Goal: Information Seeking & Learning: Learn about a topic

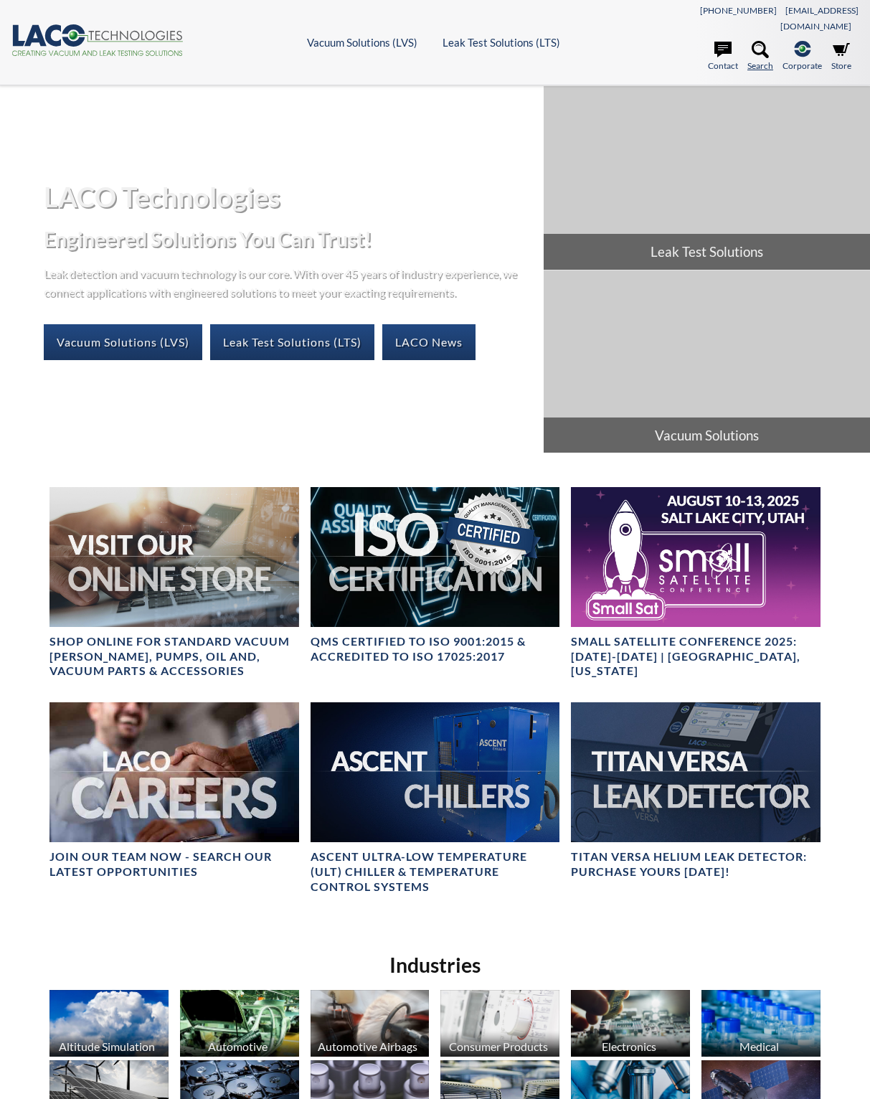
click at [761, 41] on icon at bounding box center [760, 49] width 17 height 17
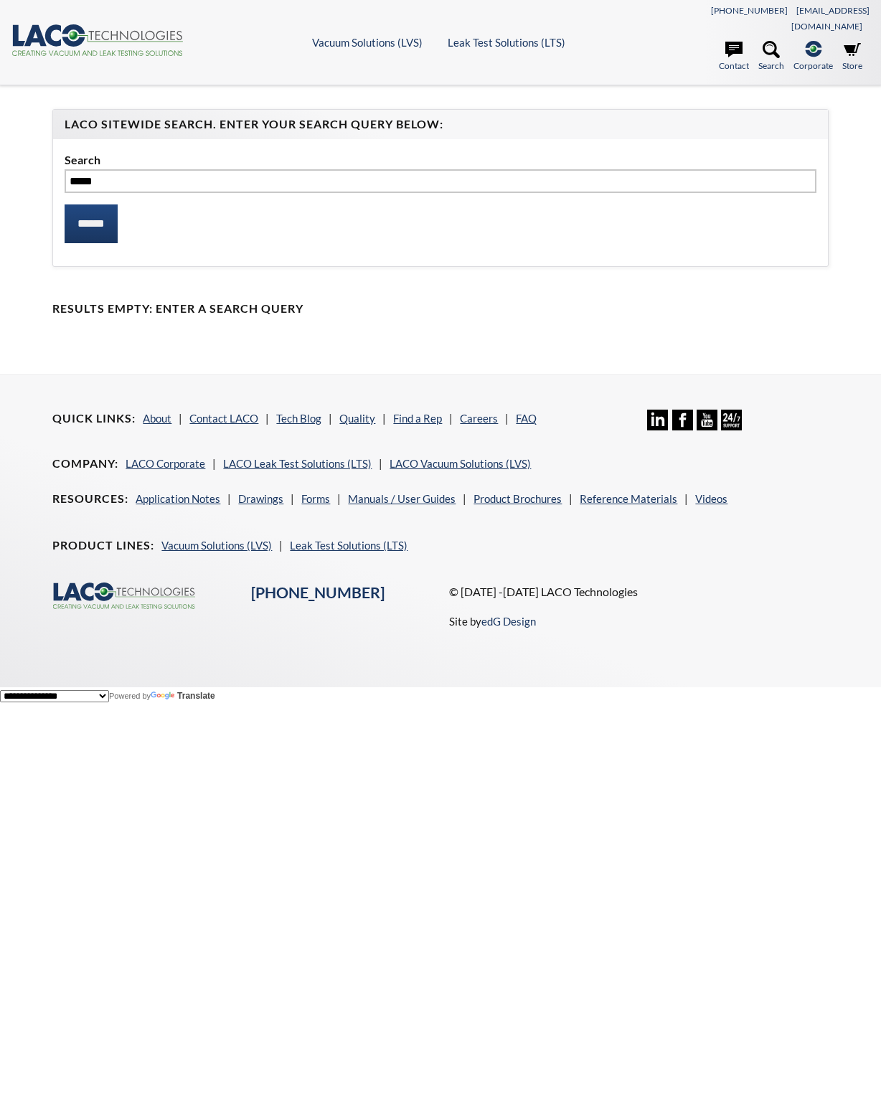
type input "*****"
click at [65, 204] on input "******" at bounding box center [91, 223] width 53 height 39
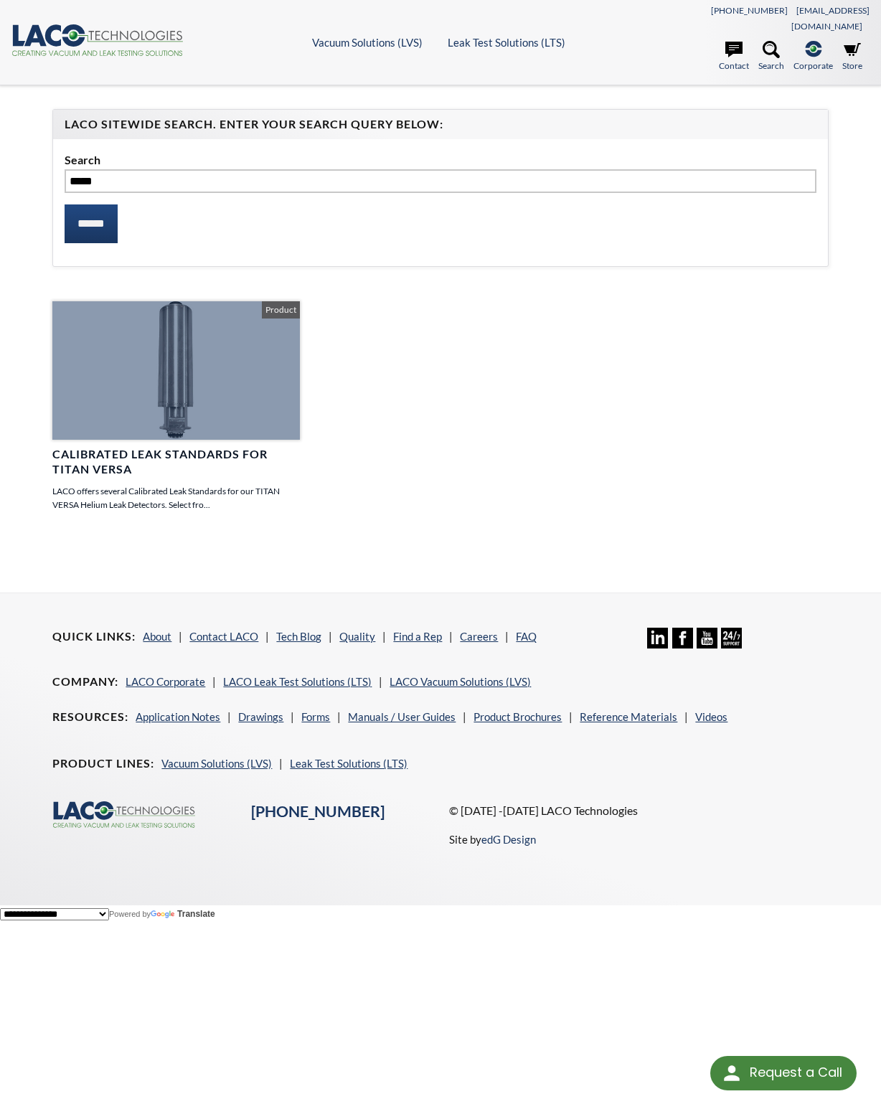
click at [128, 429] on link "Calibrated Leak Standards for TITAN VERSA LACO offers several Calibrated Leak S…" at bounding box center [175, 406] width 247 height 210
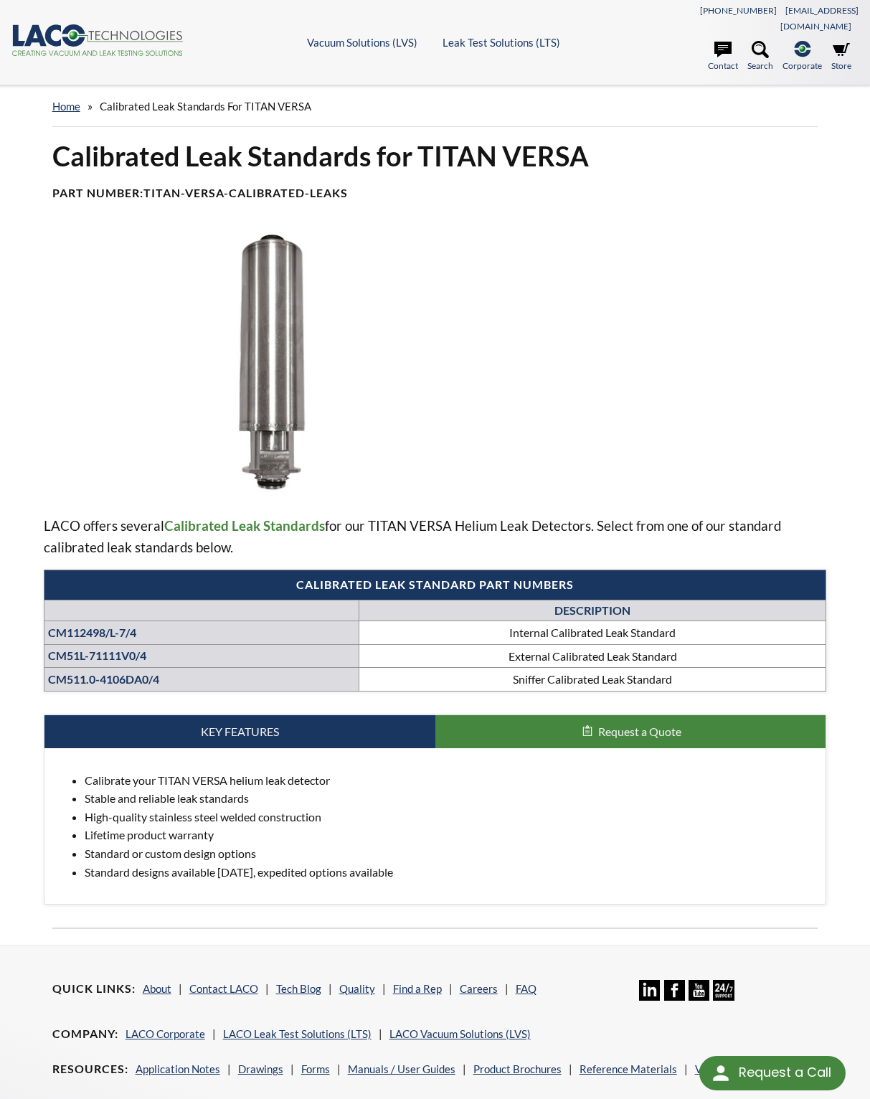
click at [284, 235] on img at bounding box center [273, 363] width 458 height 257
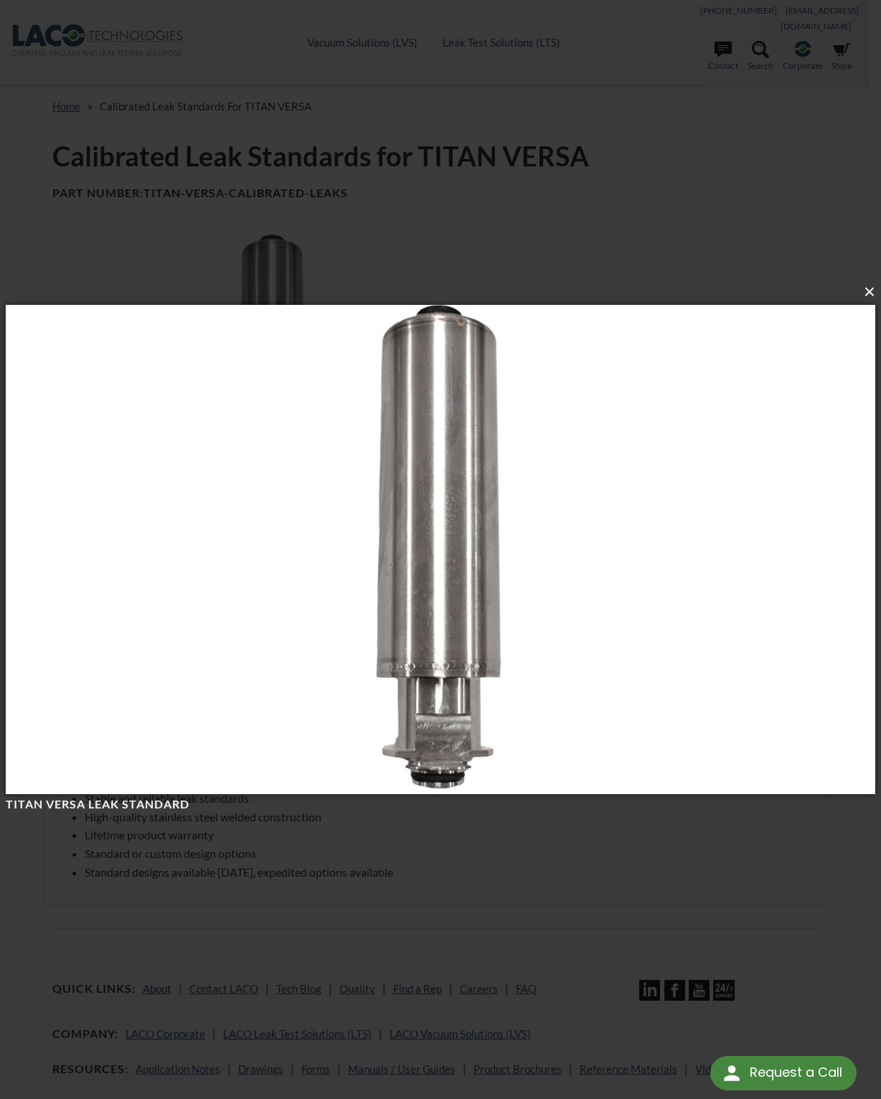
click at [869, 296] on button "×" at bounding box center [444, 292] width 869 height 32
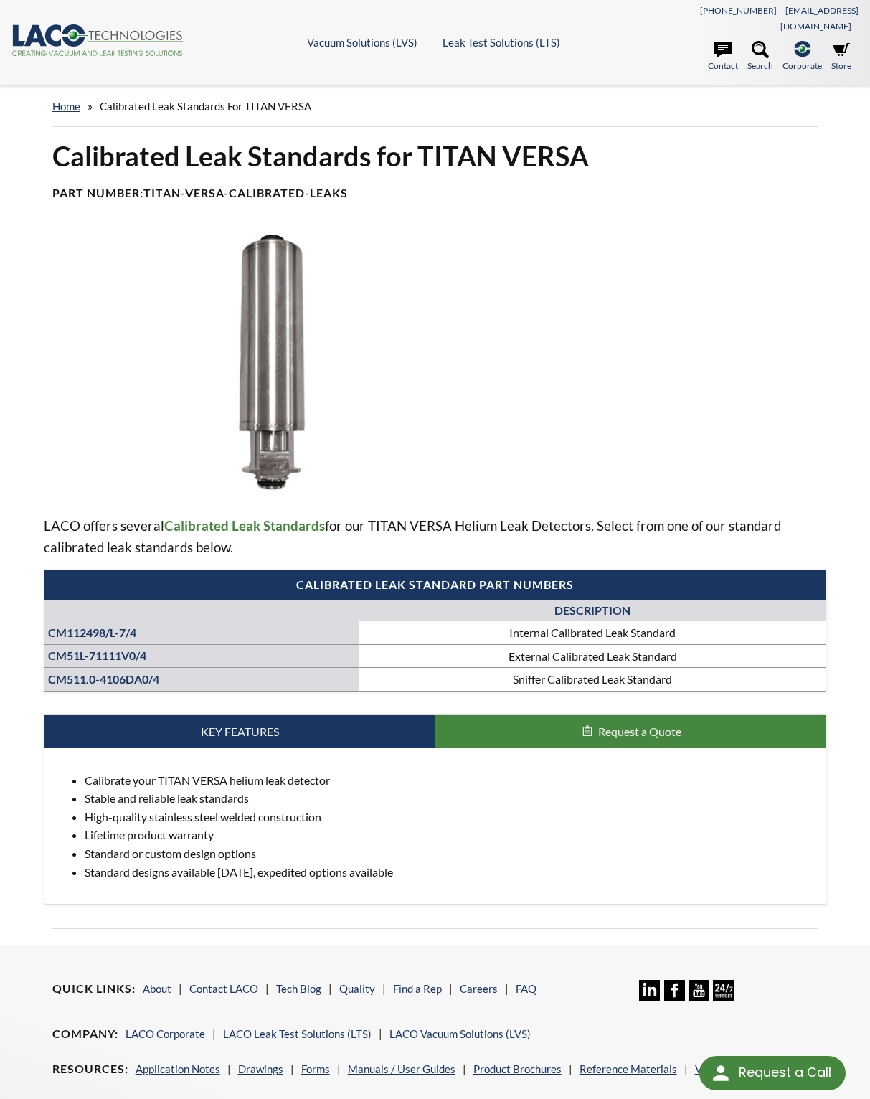
click at [260, 716] on link "Key Features" at bounding box center [239, 731] width 391 height 33
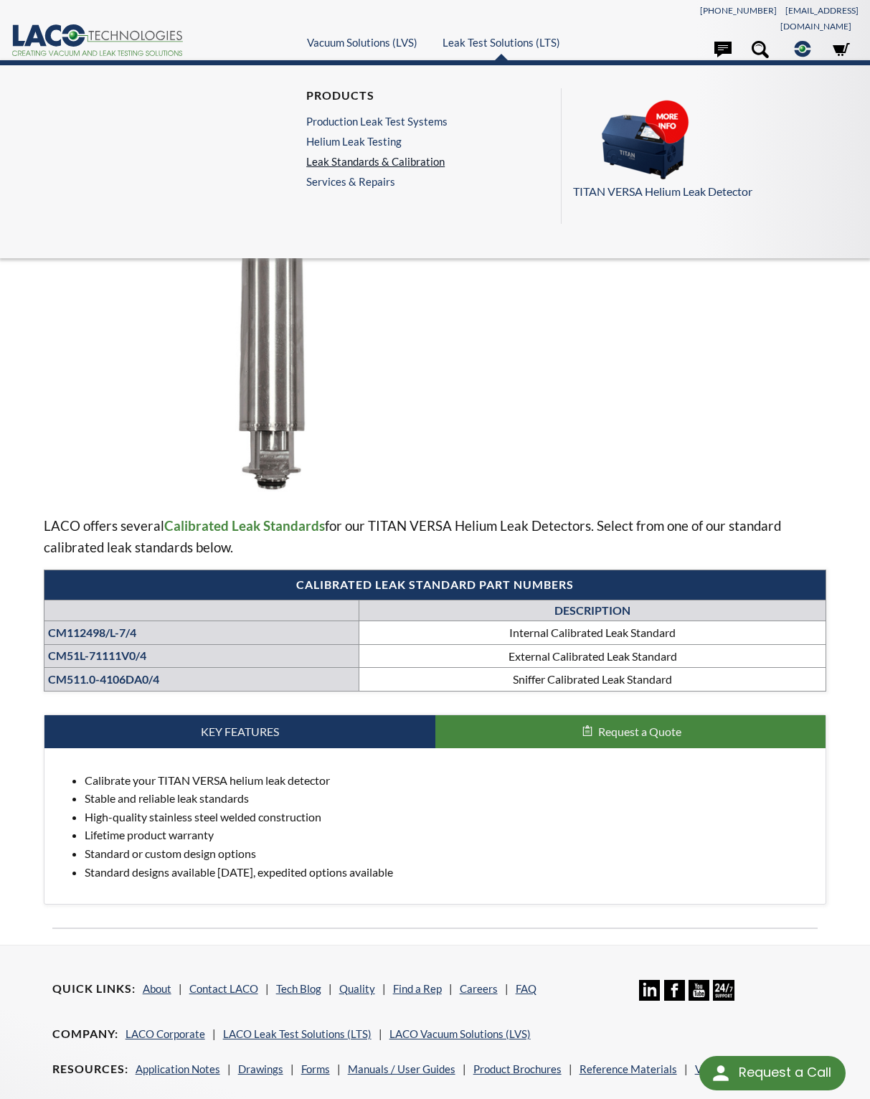
click at [382, 155] on link "Leak Standards & Calibration" at bounding box center [376, 161] width 141 height 13
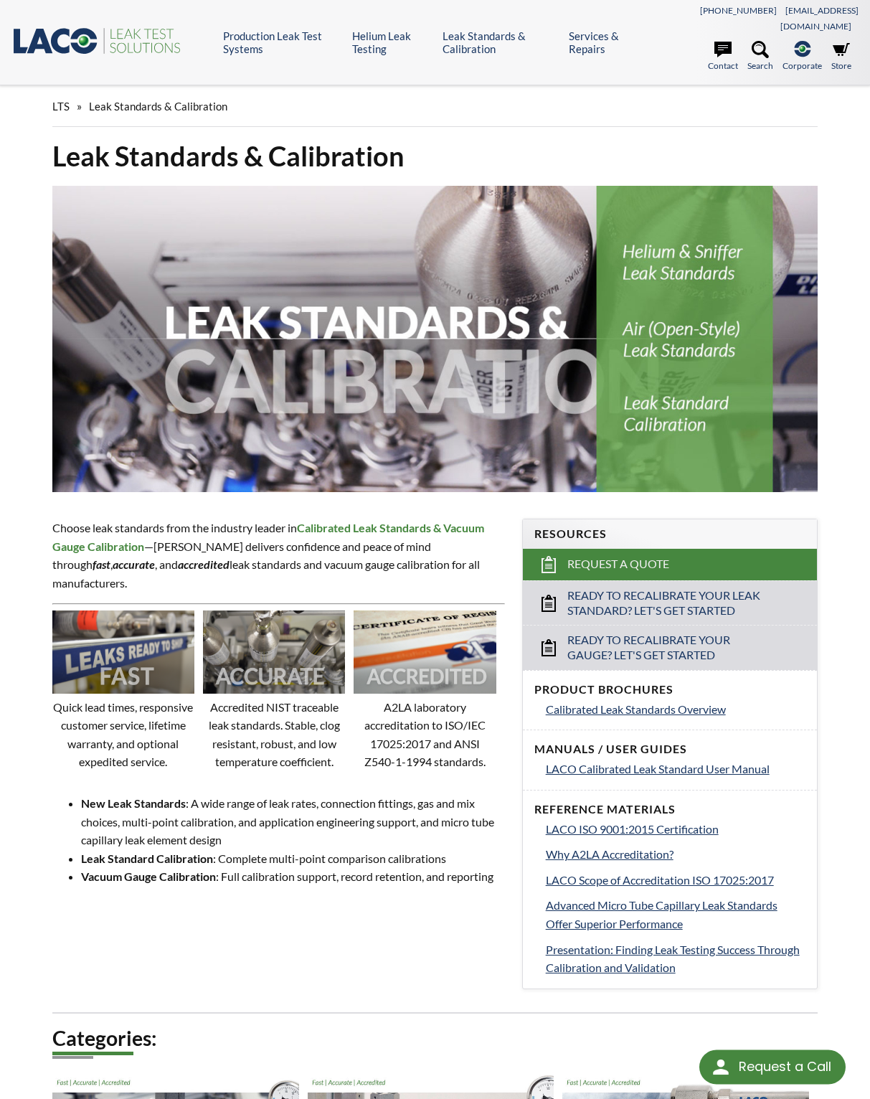
select select "Language Translate Widget"
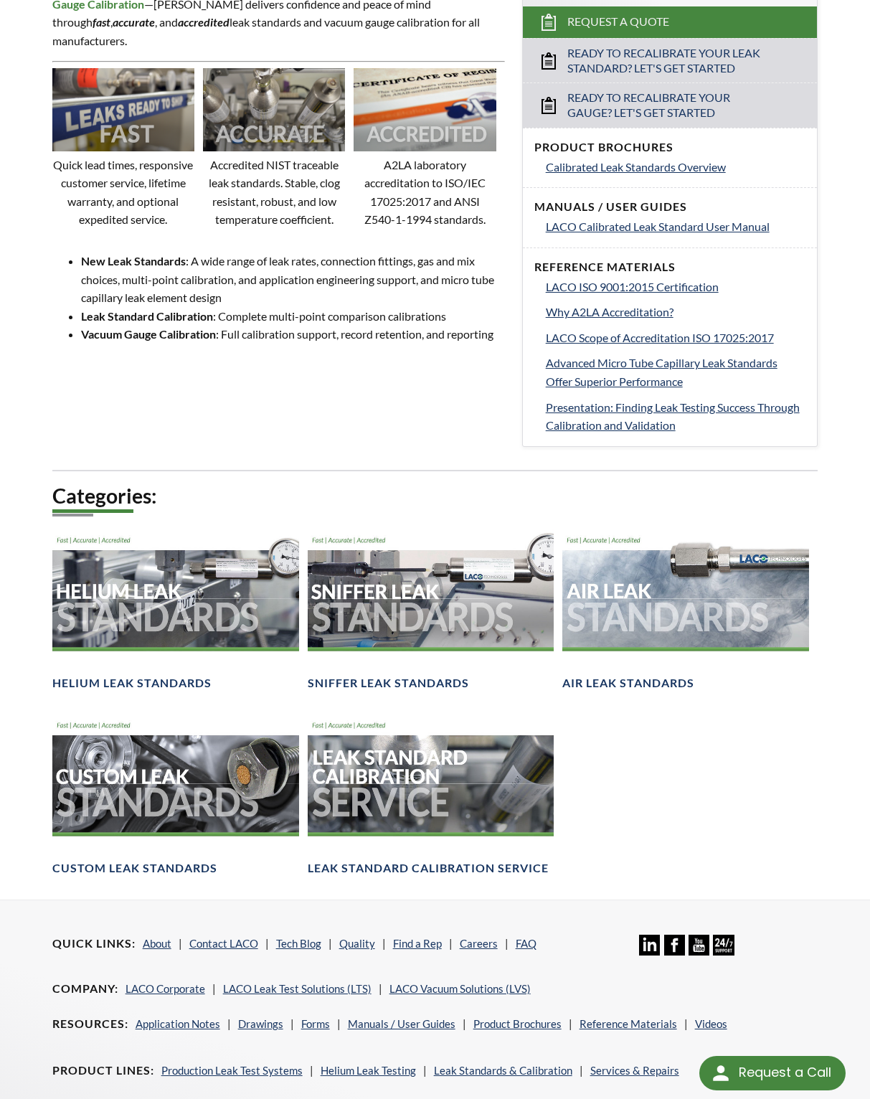
scroll to position [659, 0]
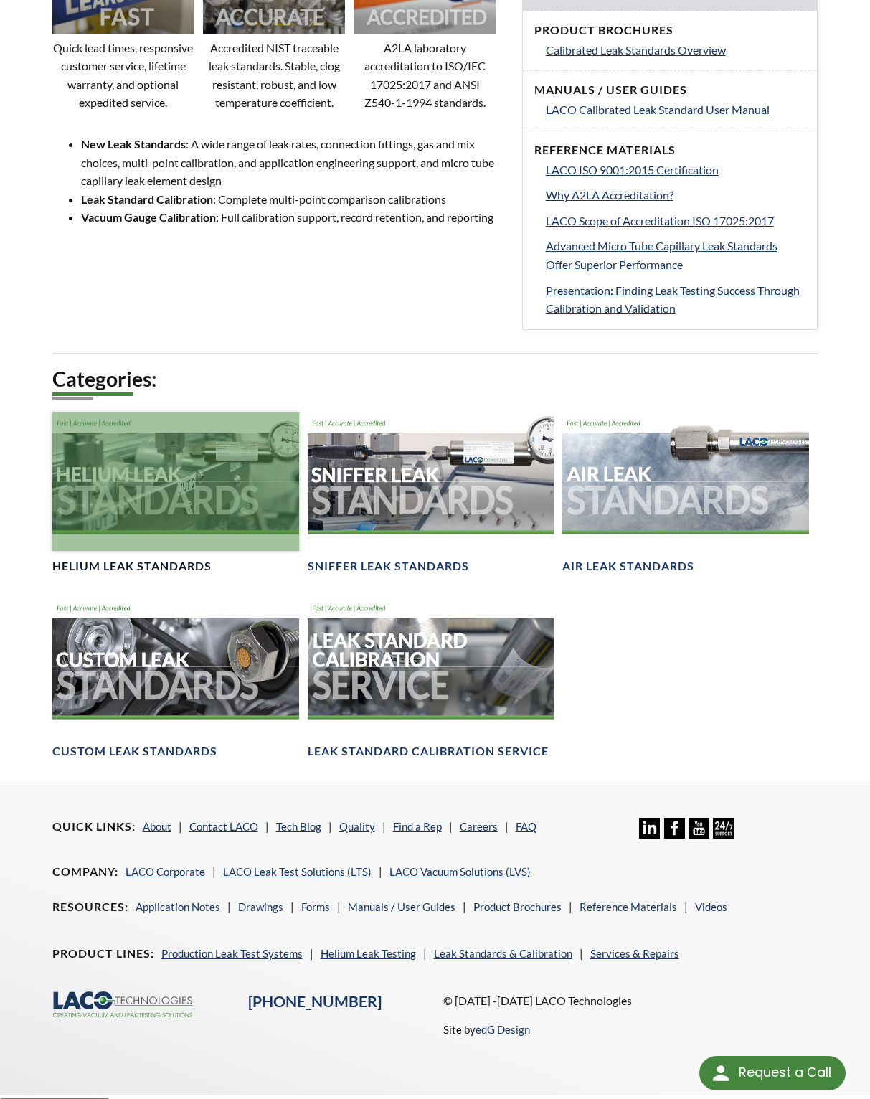
click at [146, 530] on div at bounding box center [175, 481] width 247 height 138
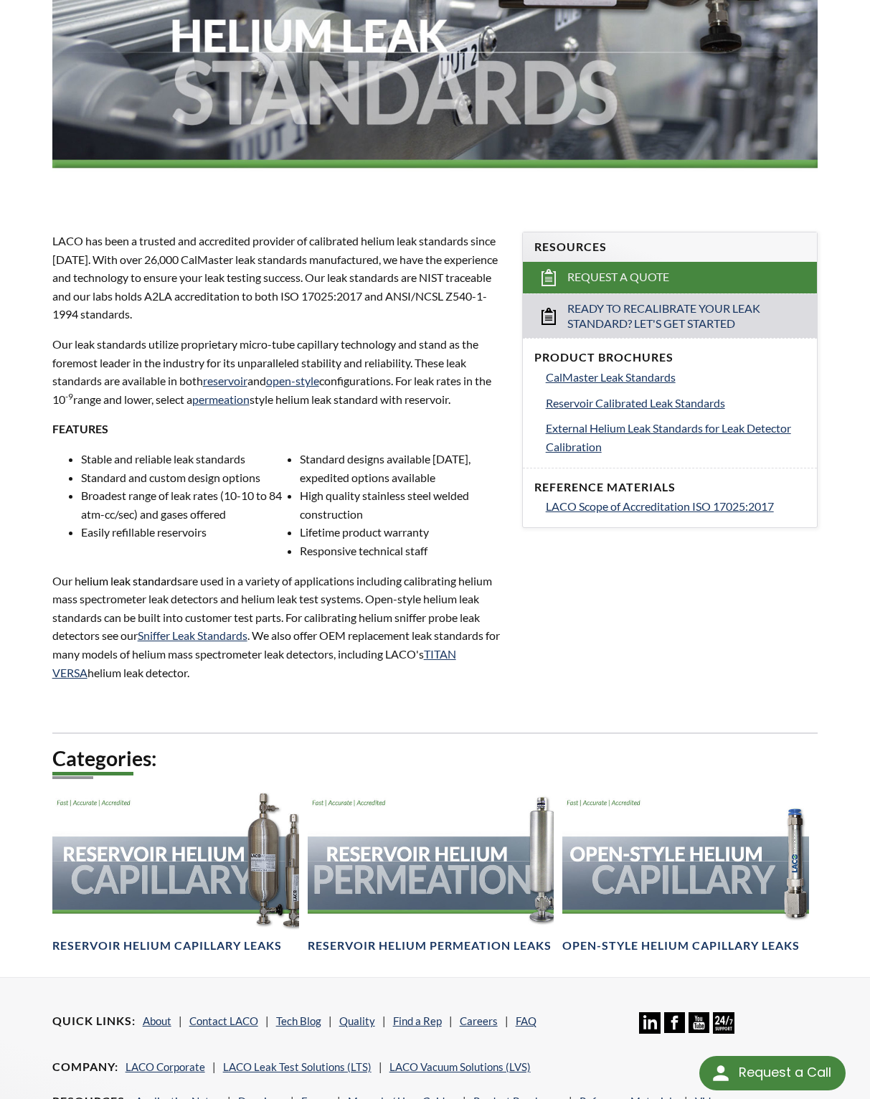
scroll to position [481, 0]
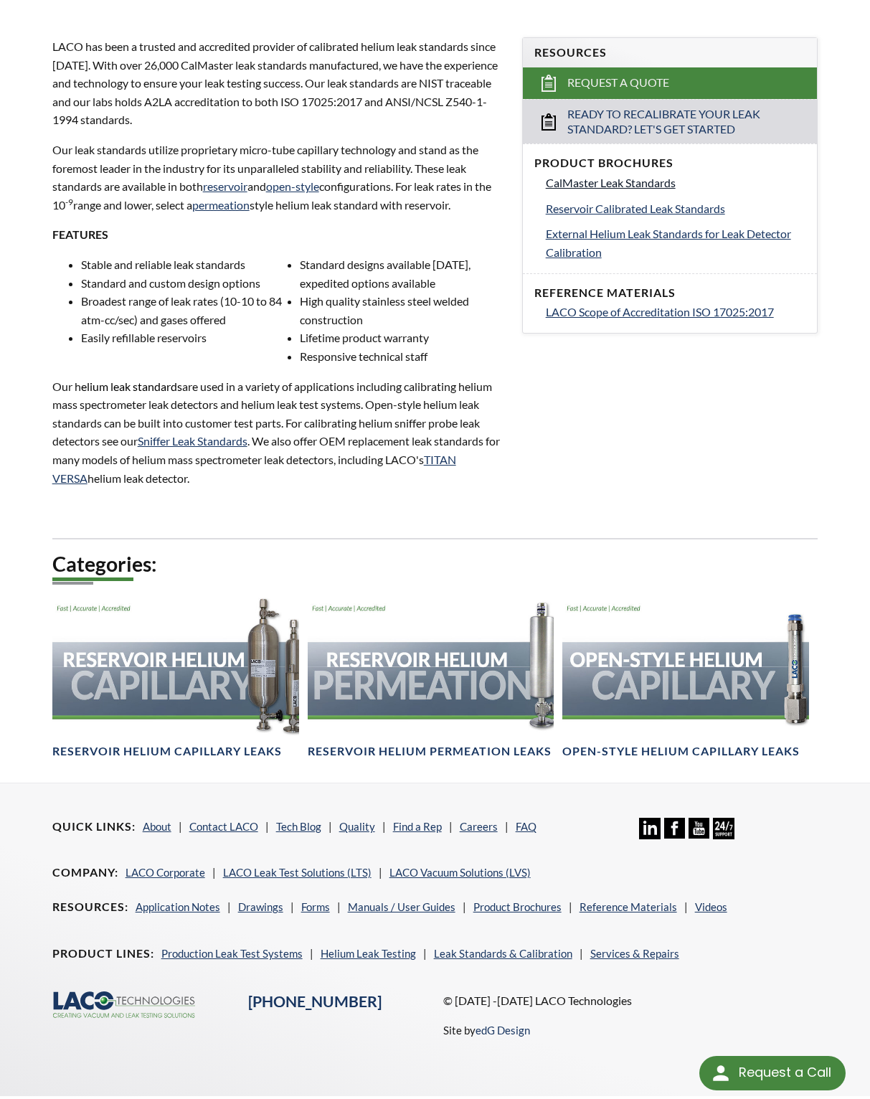
click at [623, 176] on span "CalMaster Leak Standards" at bounding box center [611, 183] width 130 height 14
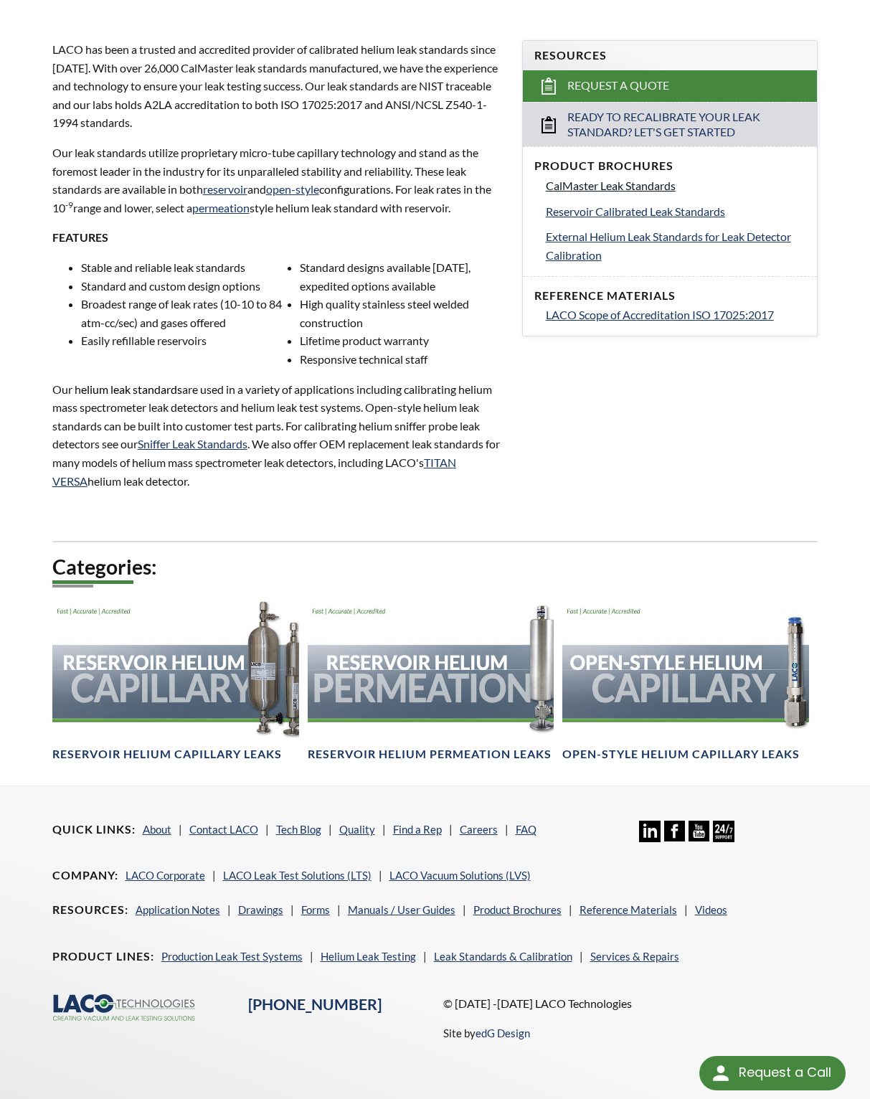
scroll to position [462, 0]
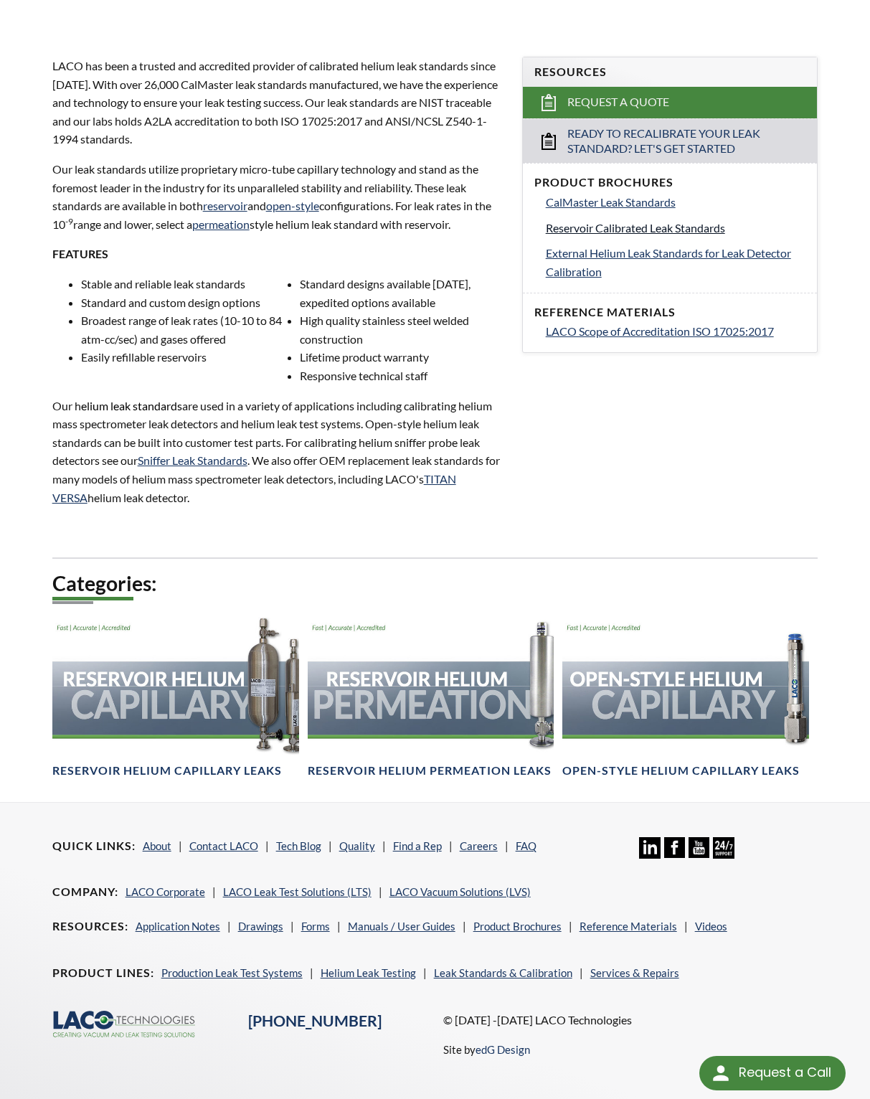
click at [597, 221] on span "Reservoir Calibrated Leak Standards" at bounding box center [635, 228] width 179 height 14
